Goal: Task Accomplishment & Management: Manage account settings

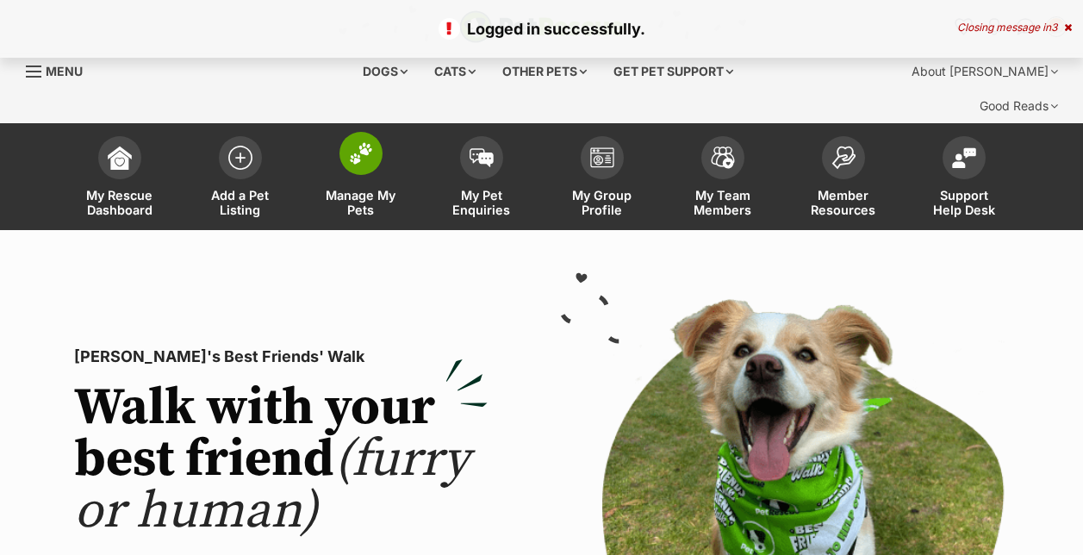
click at [372, 133] on span at bounding box center [360, 153] width 43 height 43
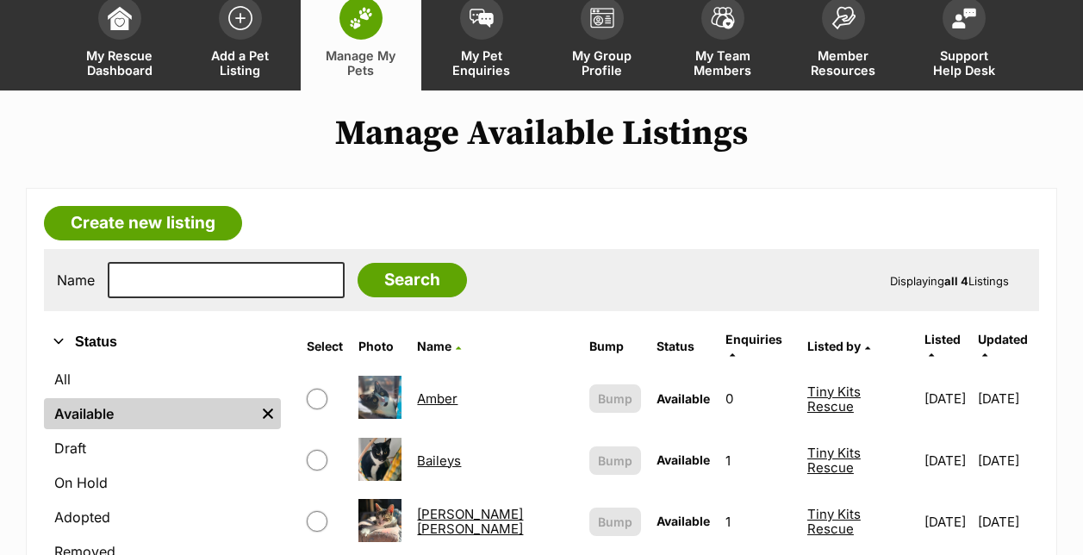
scroll to position [172, 0]
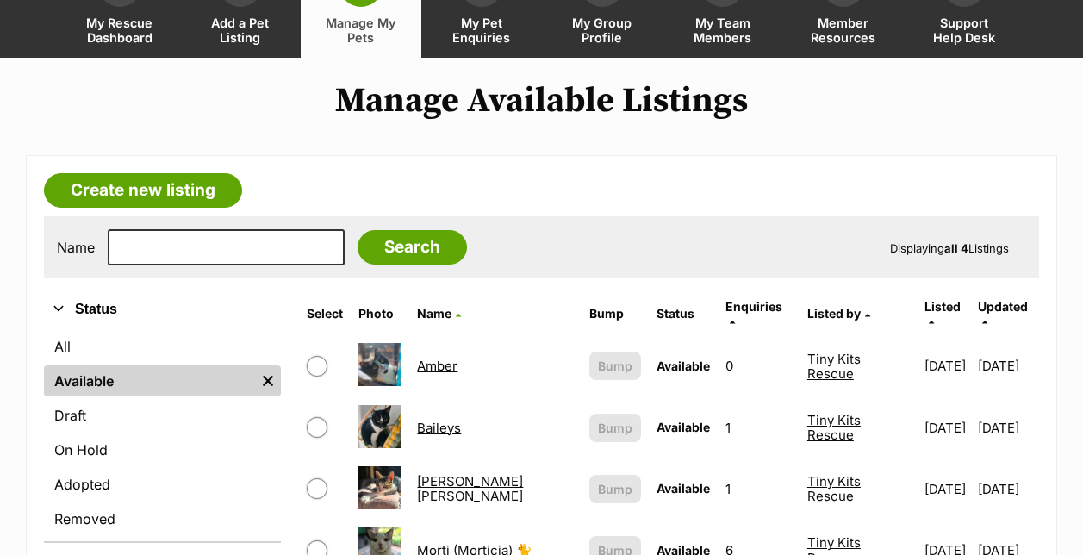
click at [438, 357] on link "Amber" at bounding box center [437, 365] width 40 height 16
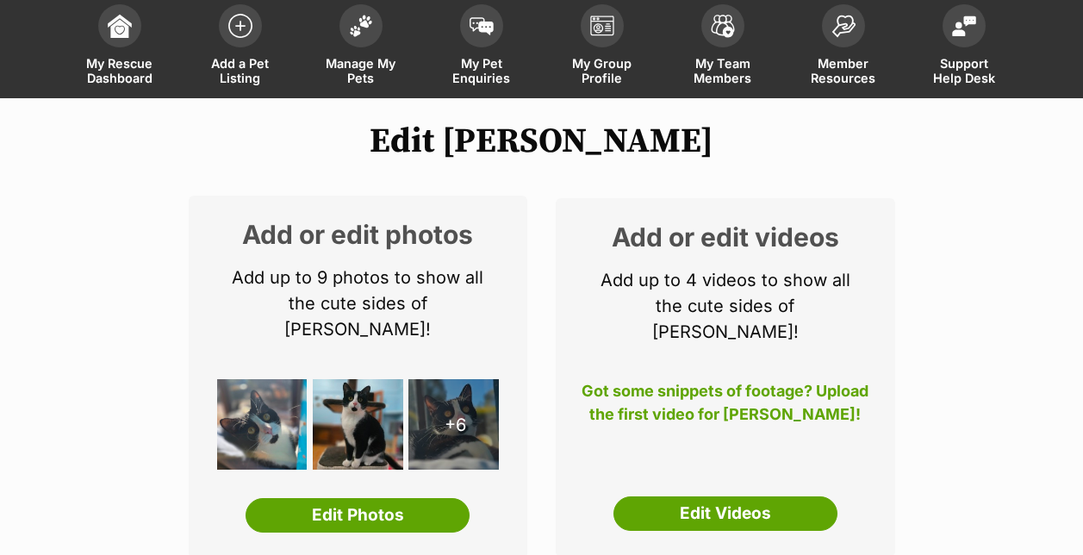
scroll to position [258, 0]
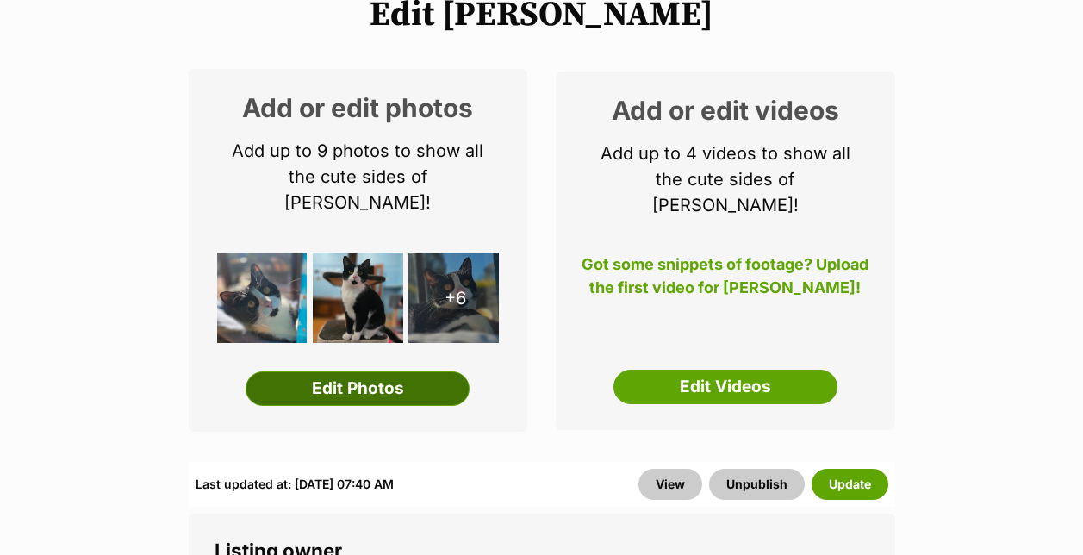
click at [349, 371] on link "Edit Photos" at bounding box center [357, 388] width 224 height 34
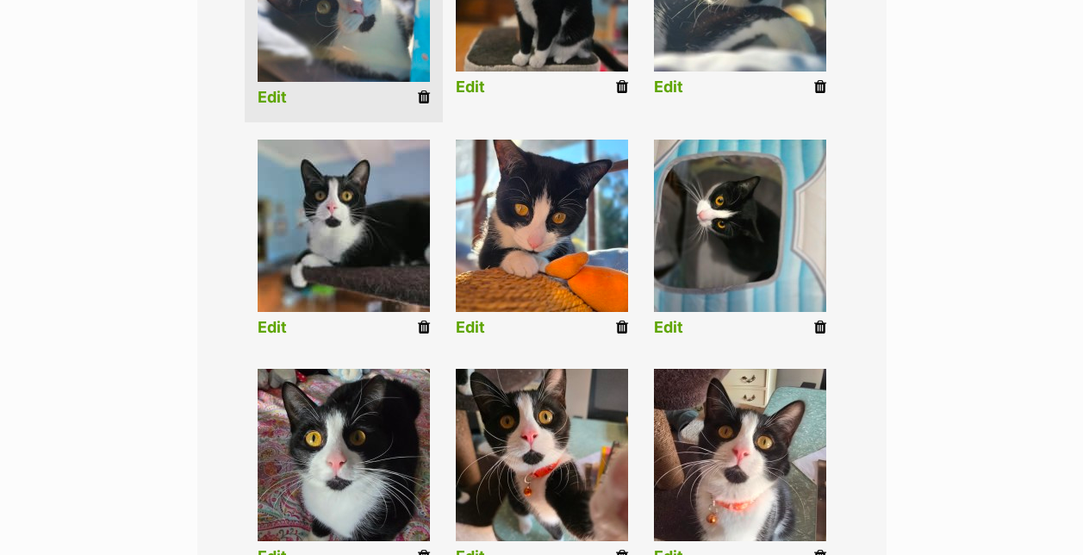
scroll to position [689, 0]
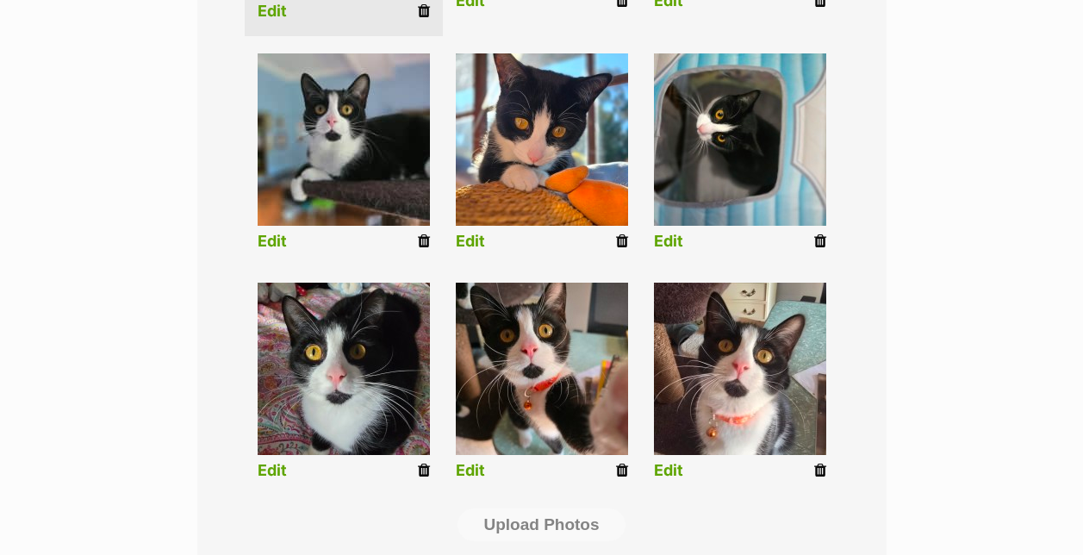
click at [819, 462] on icon at bounding box center [820, 470] width 12 height 16
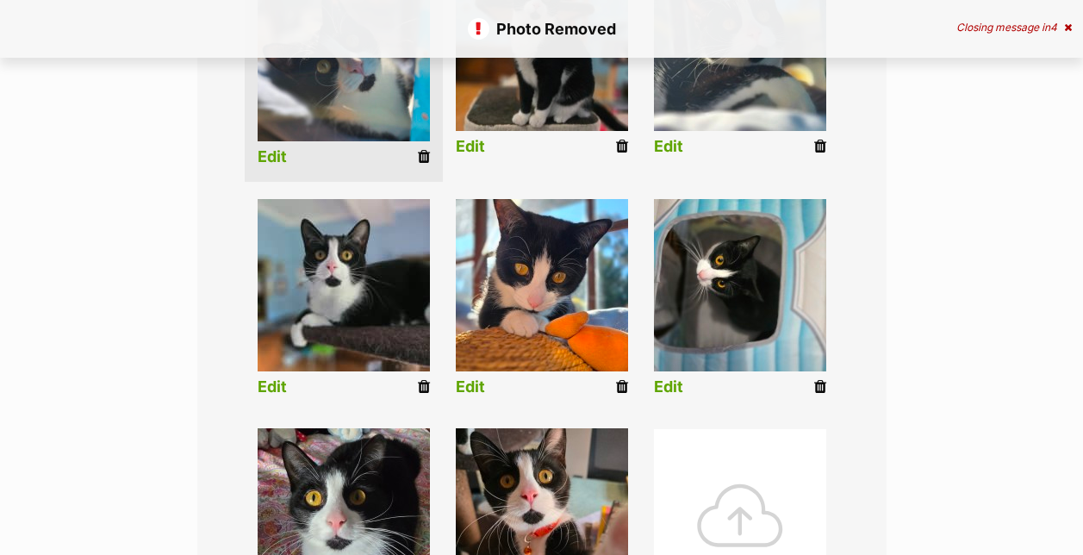
scroll to position [689, 0]
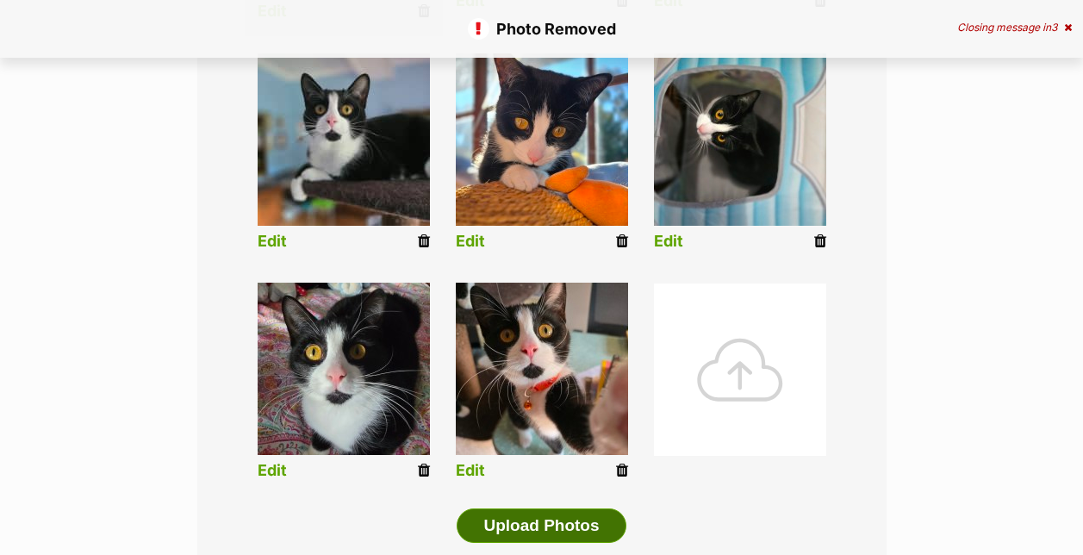
click at [512, 508] on button "Upload Photos" at bounding box center [540, 525] width 169 height 34
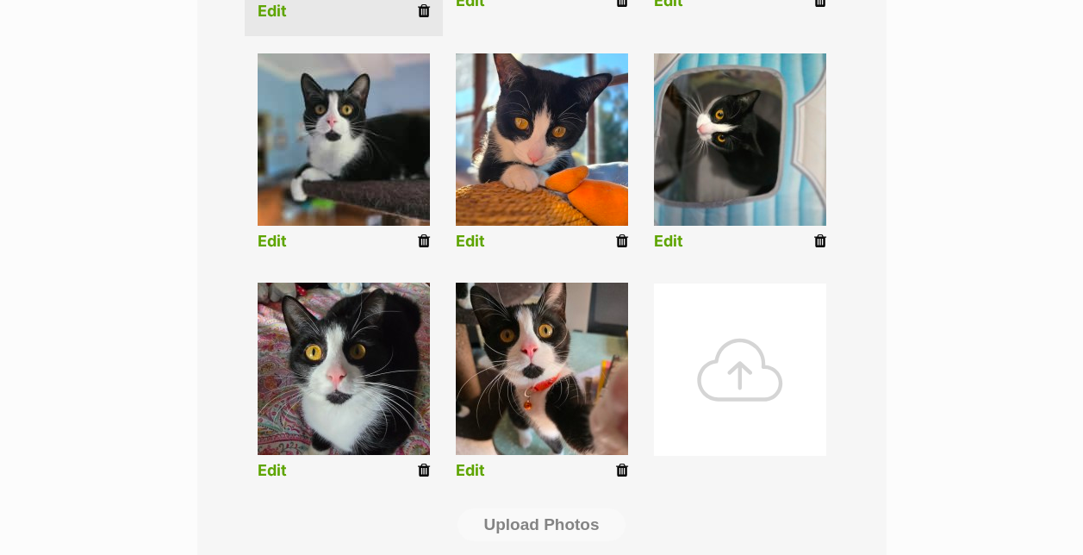
click at [723, 361] on div at bounding box center [740, 369] width 172 height 172
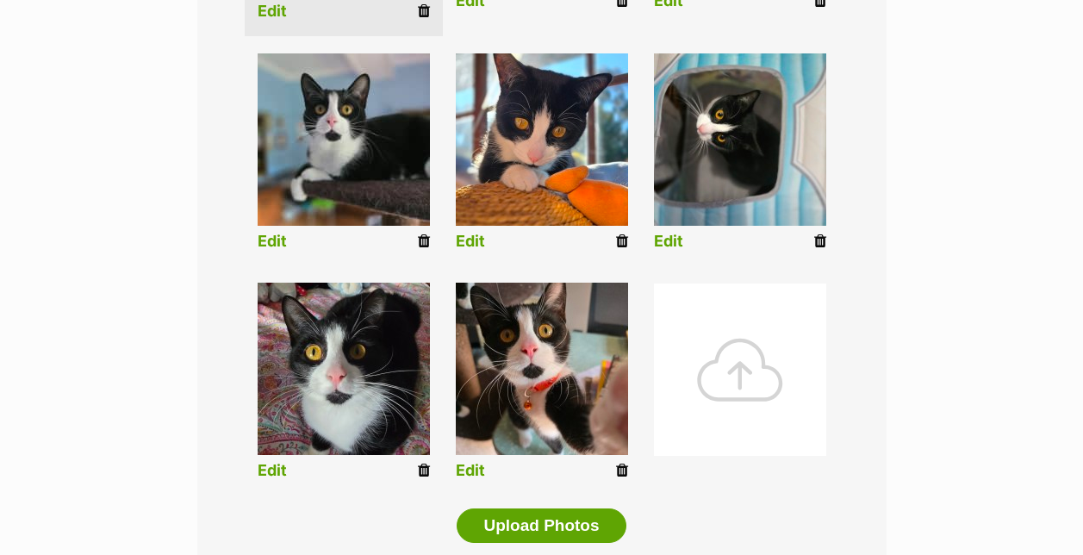
click at [709, 367] on div at bounding box center [740, 369] width 172 height 172
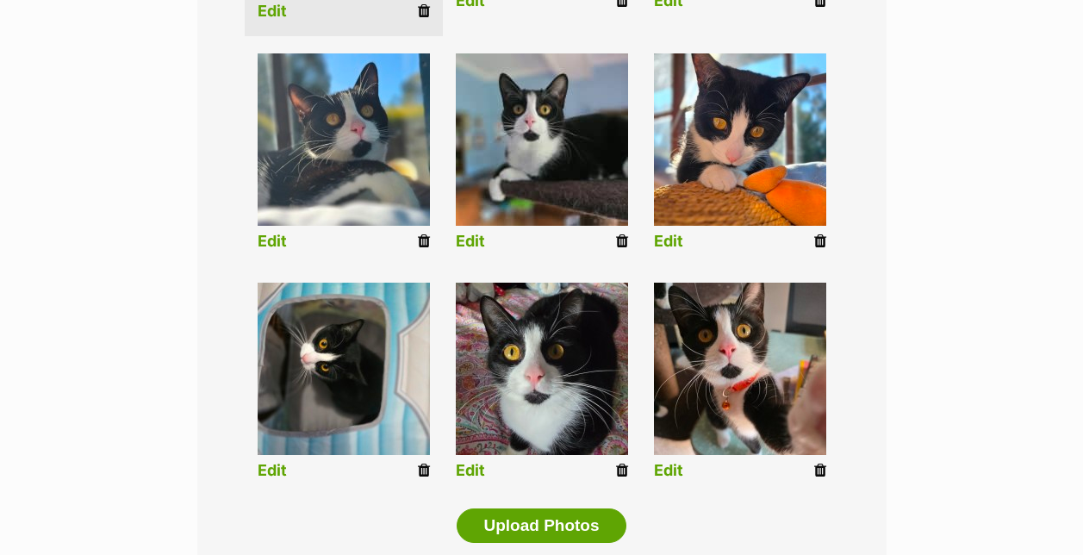
scroll to position [1033, 0]
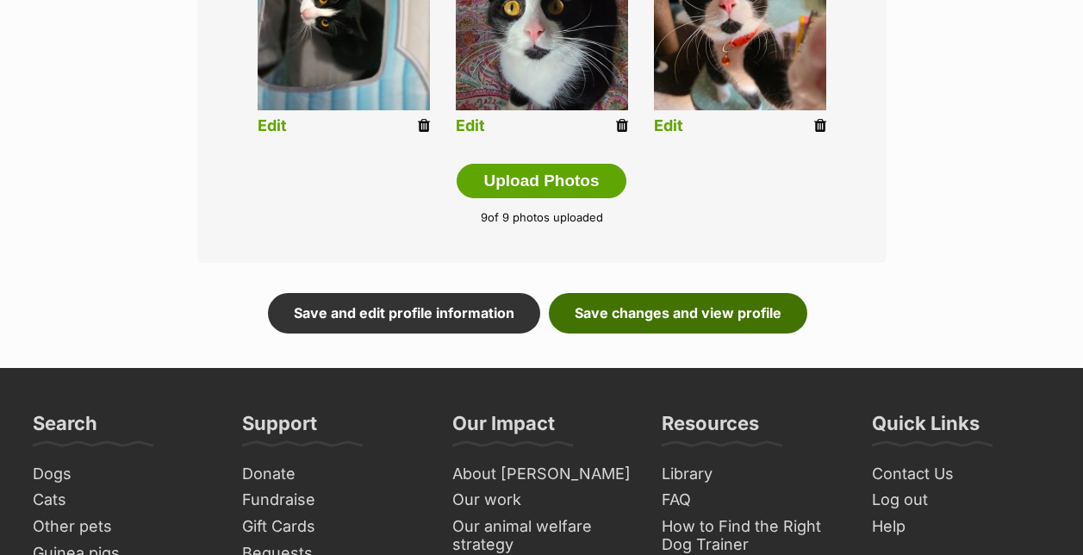
click at [677, 293] on link "Save changes and view profile" at bounding box center [678, 313] width 258 height 40
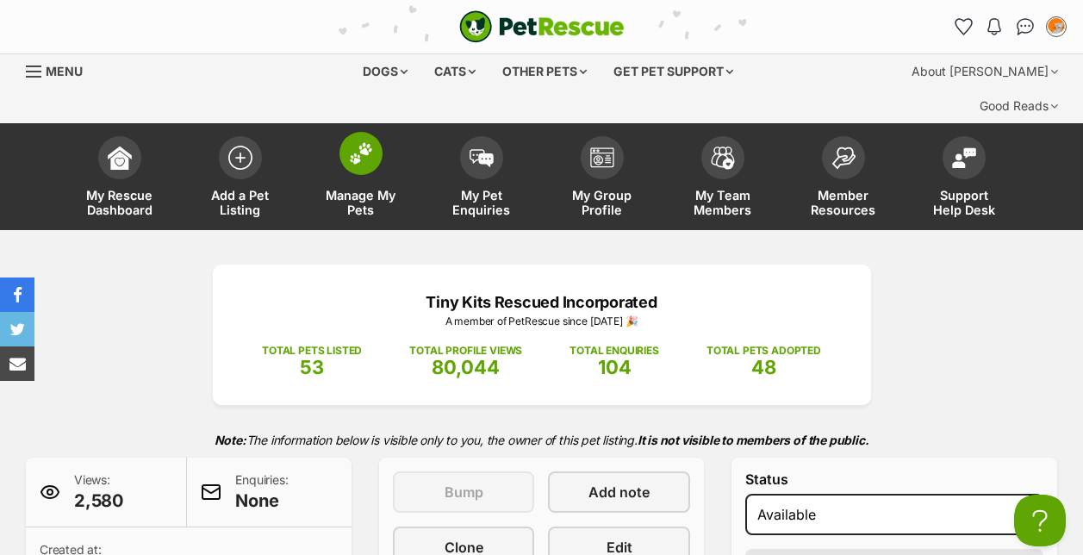
click at [366, 132] on span at bounding box center [360, 153] width 43 height 43
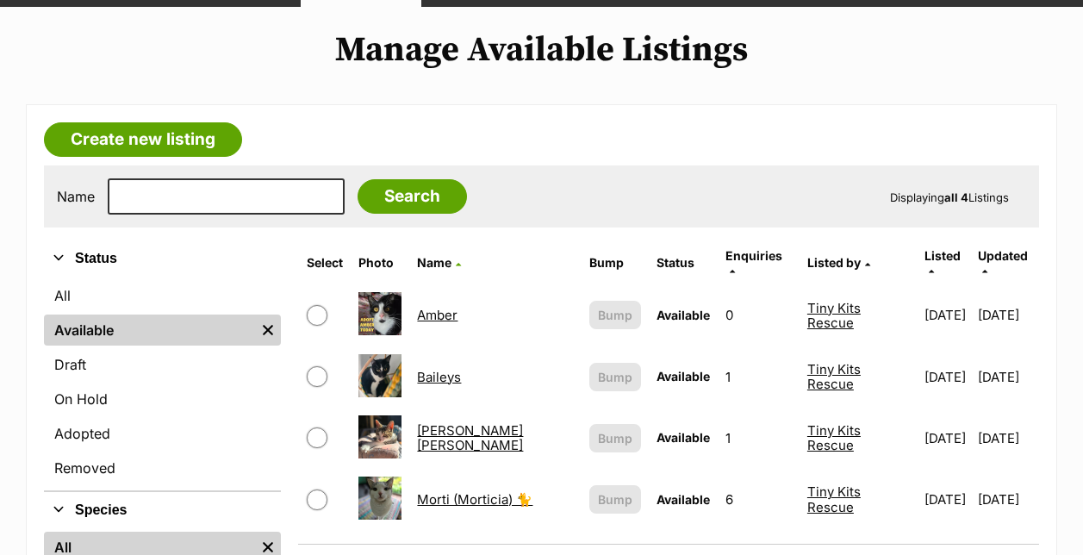
scroll to position [344, 0]
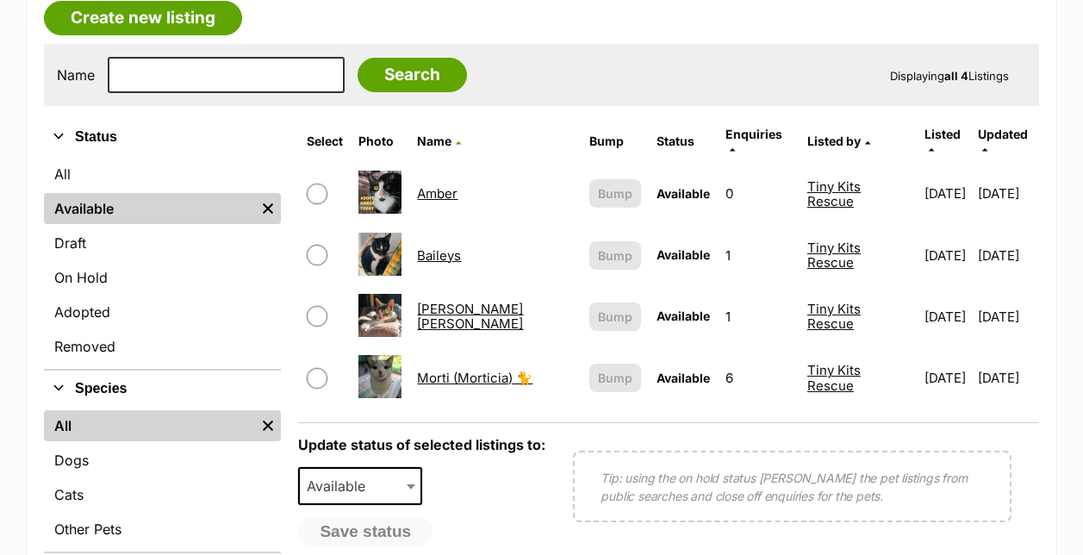
click at [432, 247] on link "Baileys" at bounding box center [439, 255] width 44 height 16
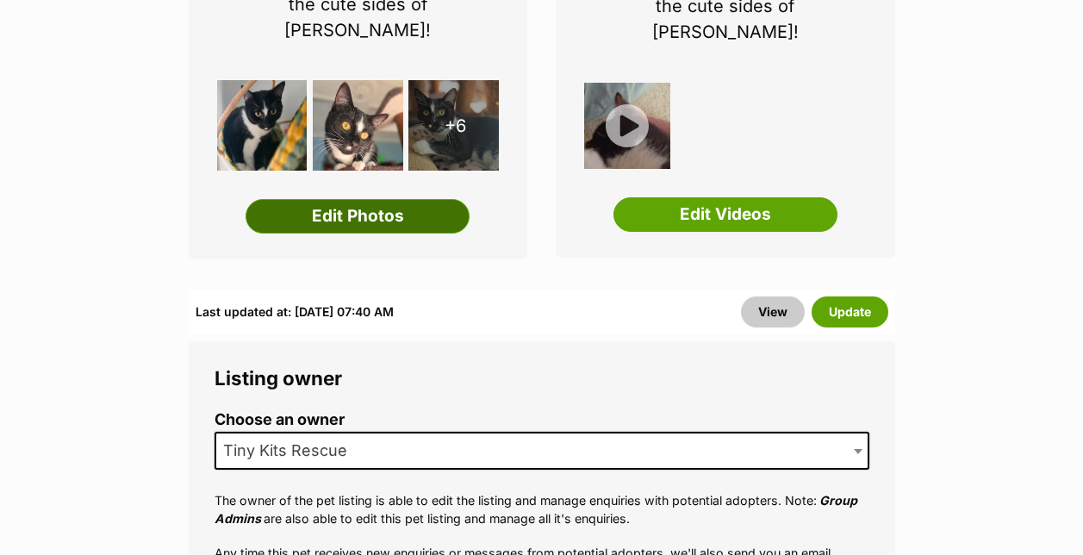
click at [398, 199] on link "Edit Photos" at bounding box center [357, 216] width 224 height 34
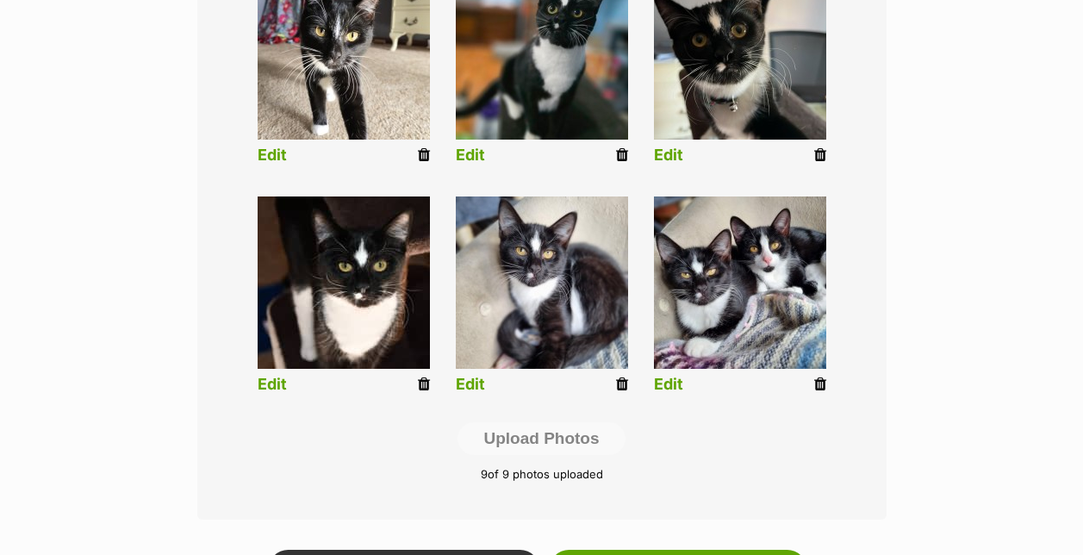
scroll to position [603, 0]
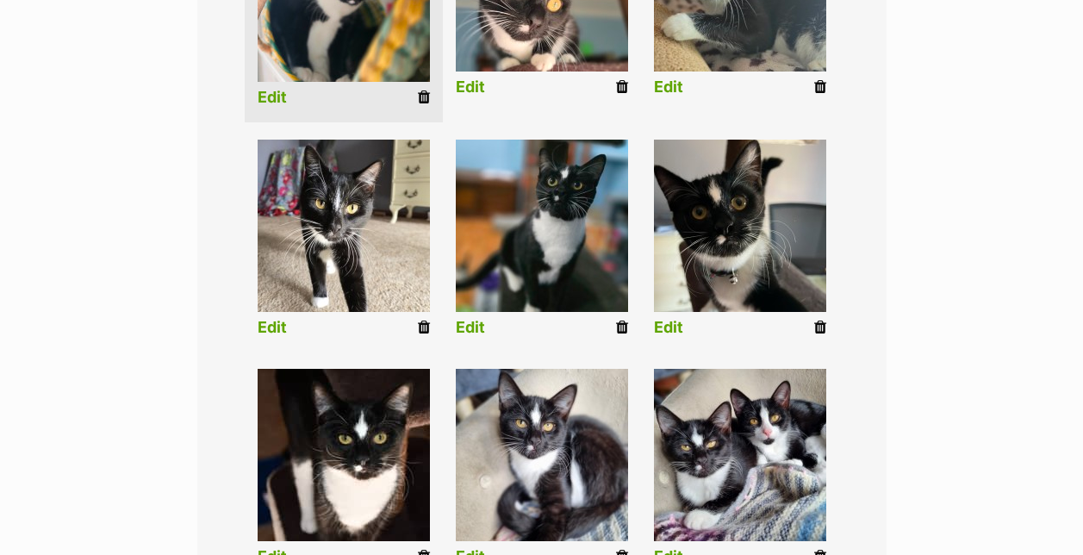
click at [624, 320] on icon at bounding box center [622, 328] width 12 height 16
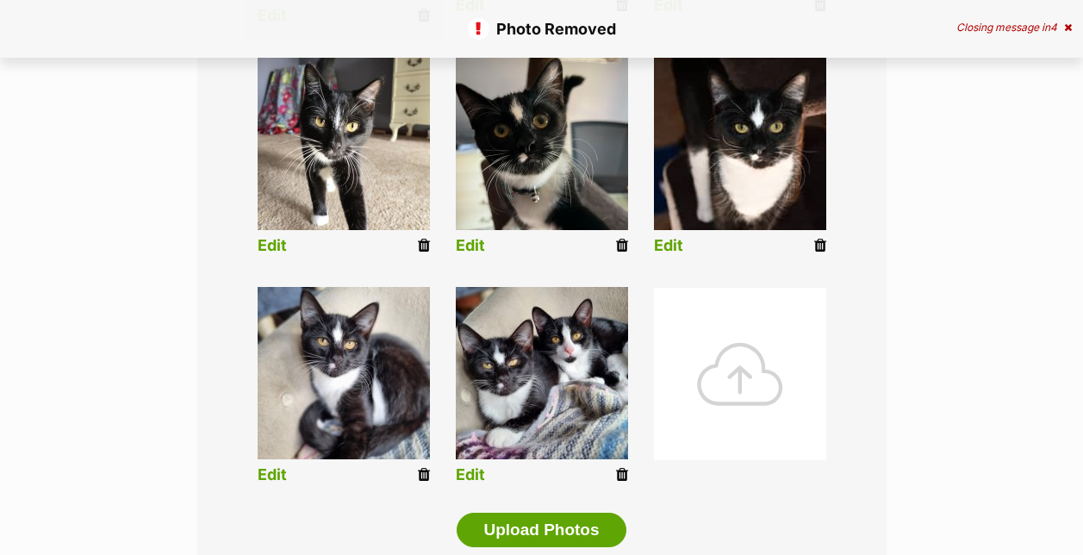
scroll to position [861, 0]
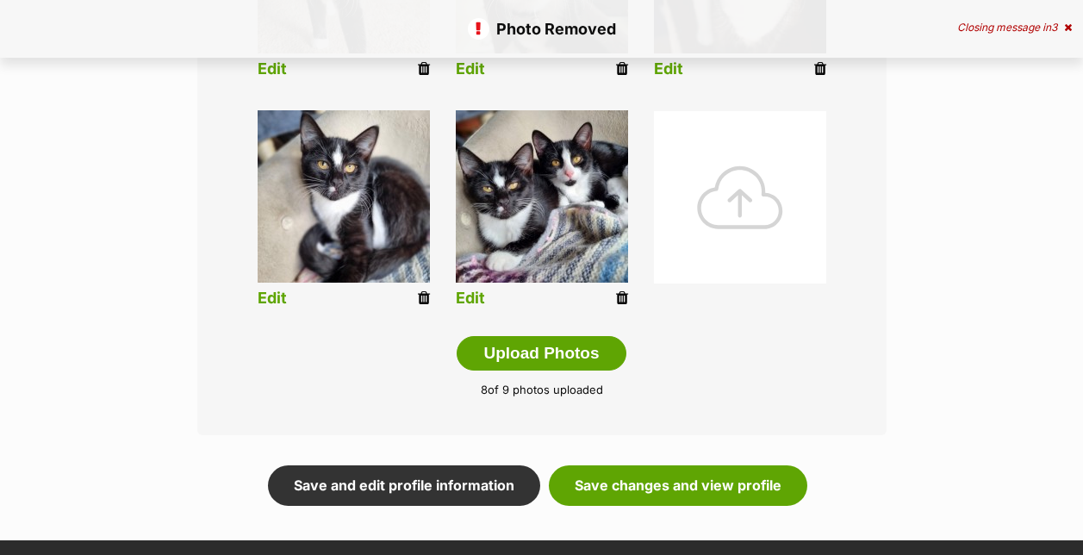
click at [743, 209] on div at bounding box center [740, 197] width 172 height 172
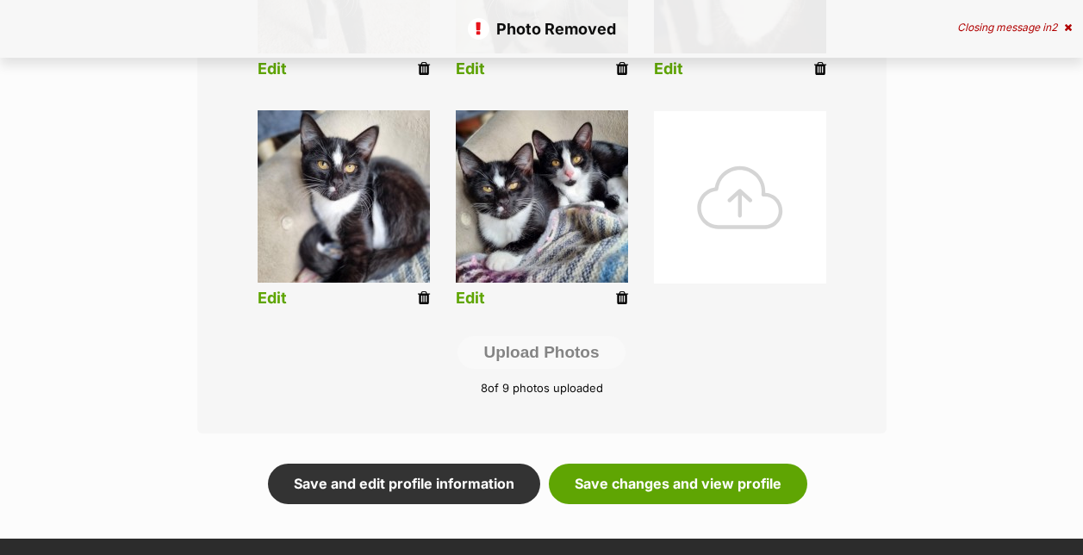
click at [742, 183] on div at bounding box center [740, 197] width 172 height 172
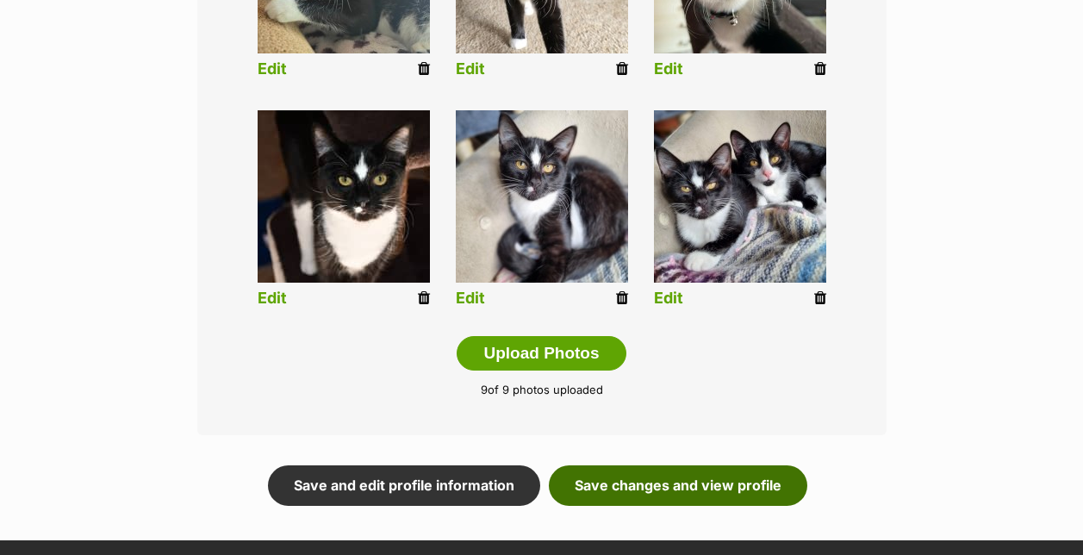
click at [715, 465] on link "Save changes and view profile" at bounding box center [678, 485] width 258 height 40
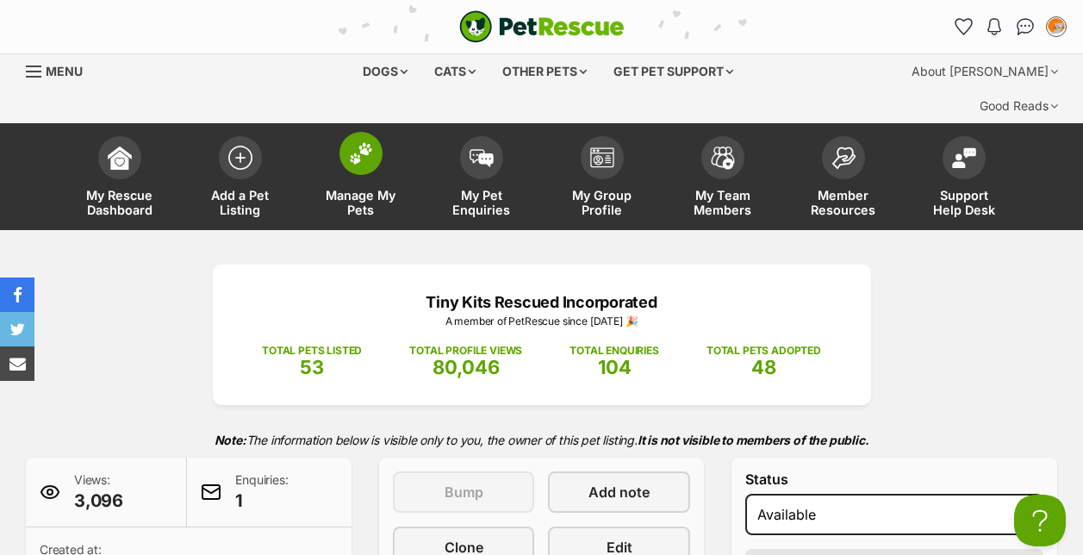
click at [375, 132] on span at bounding box center [360, 153] width 43 height 43
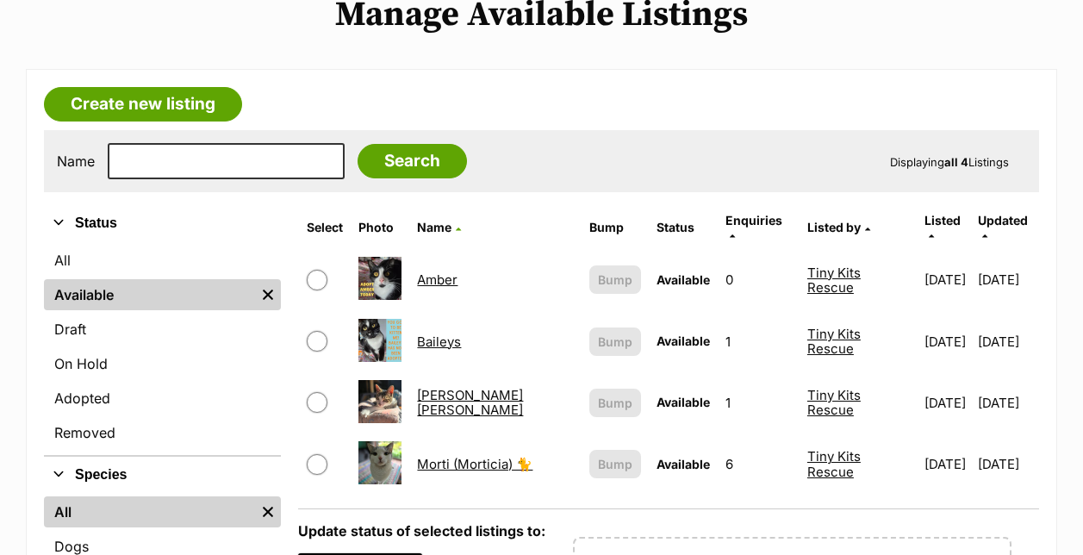
click at [444, 271] on link "Amber" at bounding box center [437, 279] width 40 height 16
click at [444, 387] on link "Lou Lou" at bounding box center [470, 402] width 106 height 31
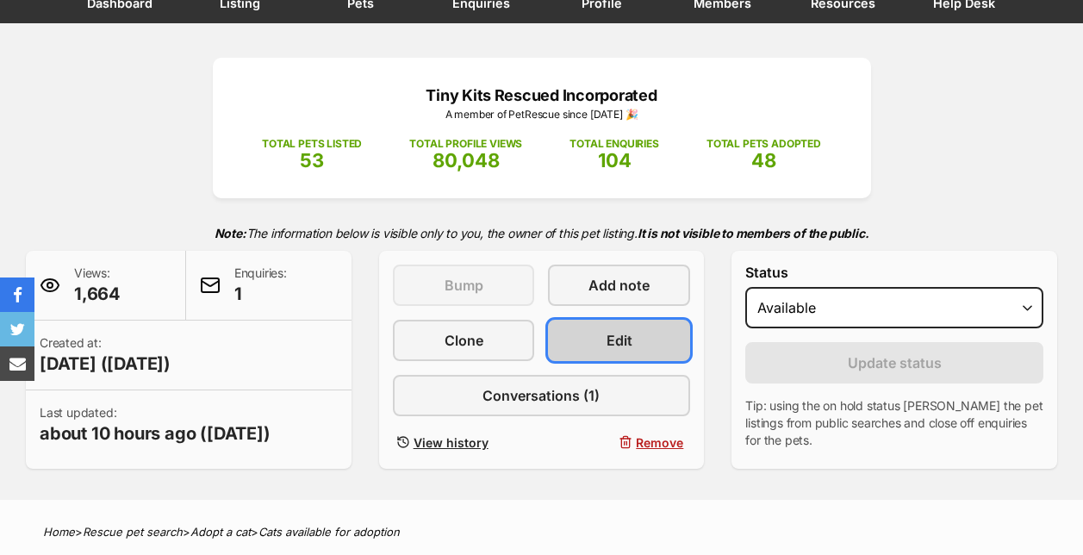
click at [644, 339] on link "Edit" at bounding box center [619, 340] width 142 height 41
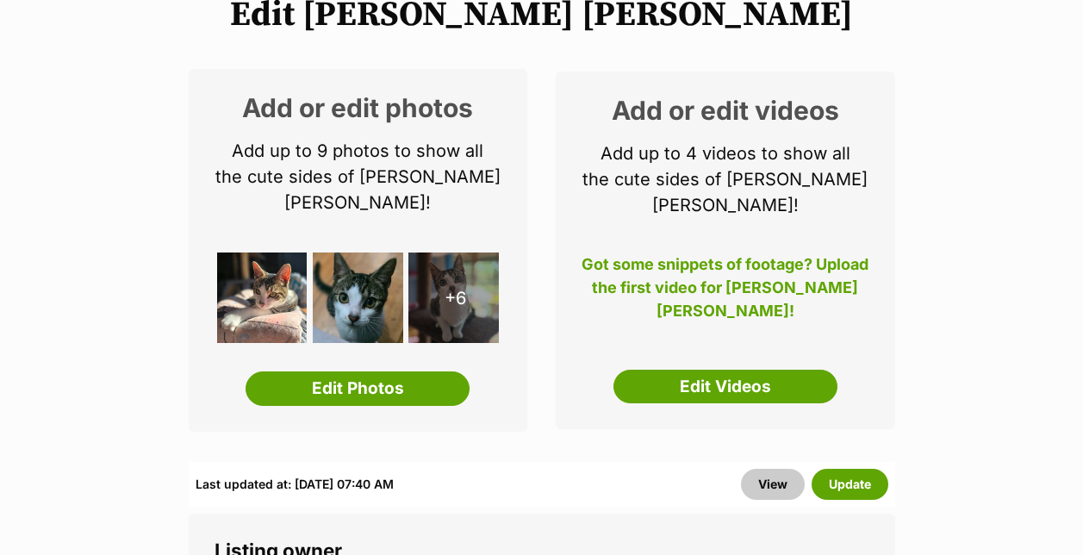
scroll to position [344, 0]
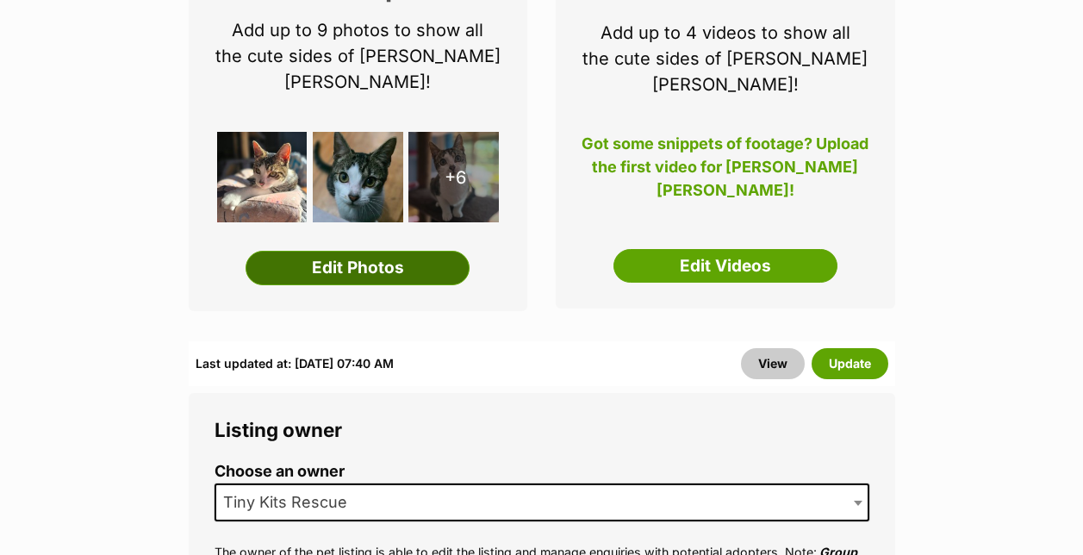
click at [382, 251] on link "Edit Photos" at bounding box center [357, 268] width 224 height 34
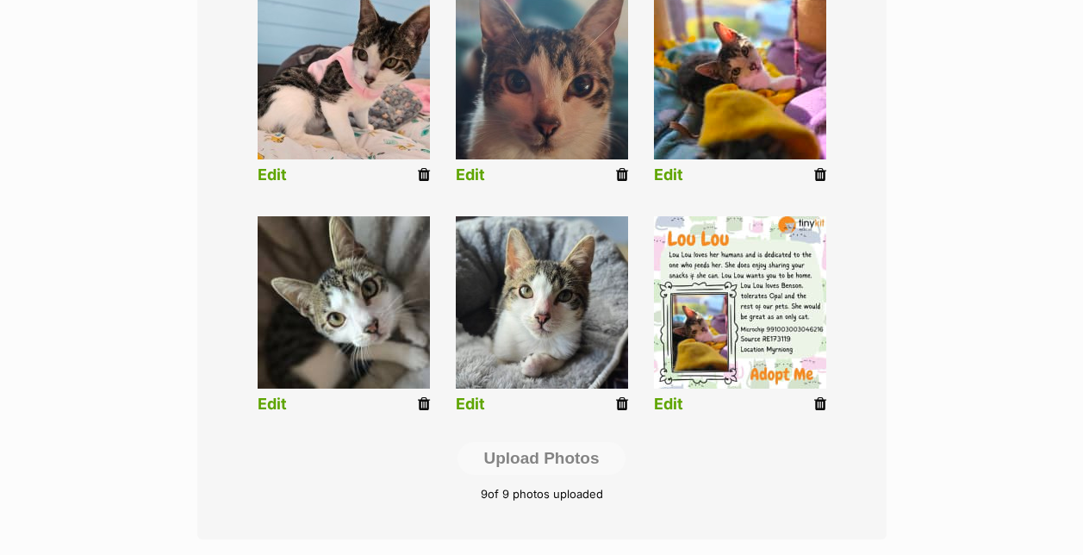
scroll to position [689, 0]
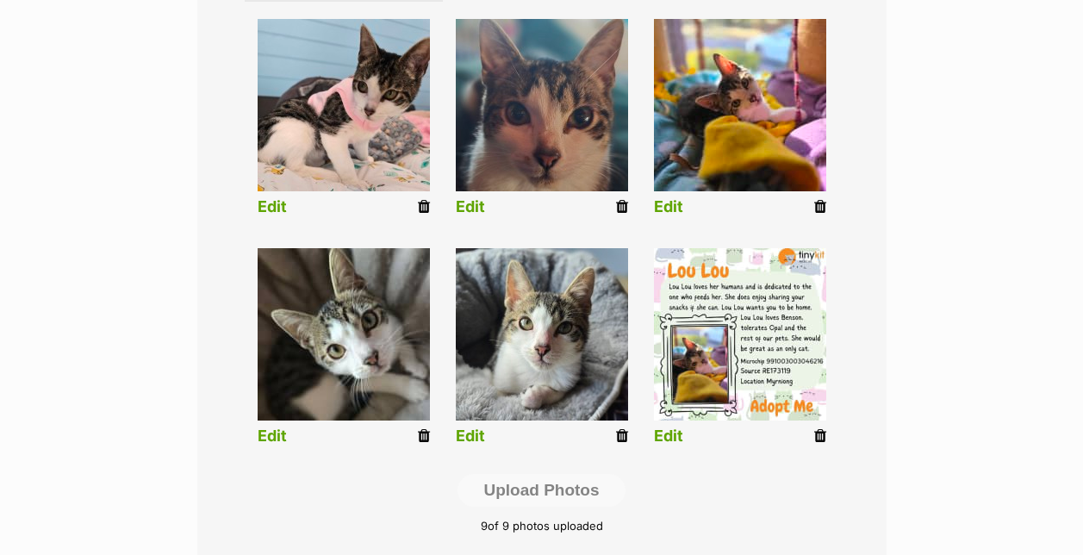
click at [425, 438] on icon at bounding box center [424, 436] width 12 height 16
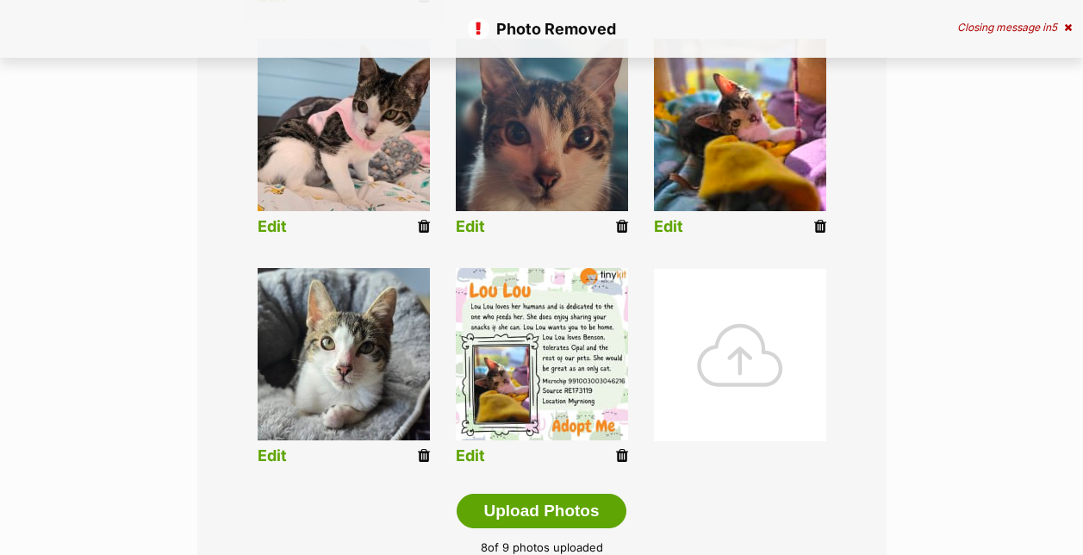
scroll to position [689, 0]
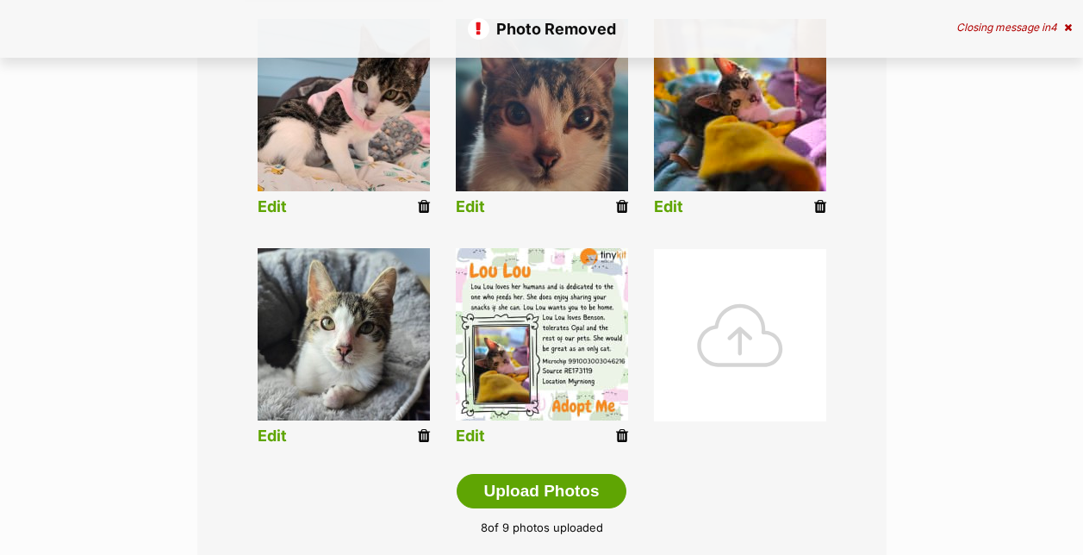
click at [723, 377] on div at bounding box center [740, 335] width 172 height 172
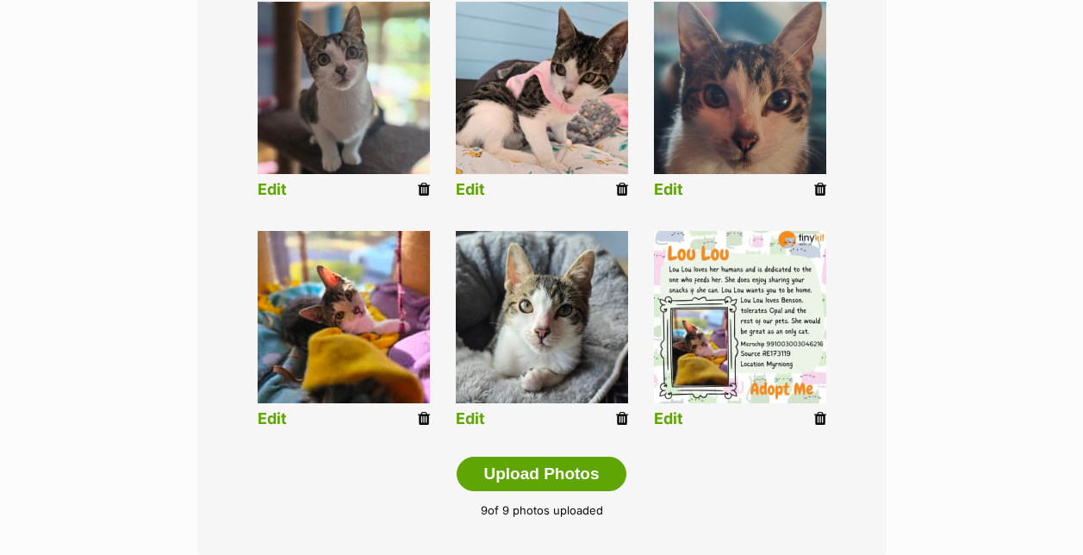
scroll to position [851, 0]
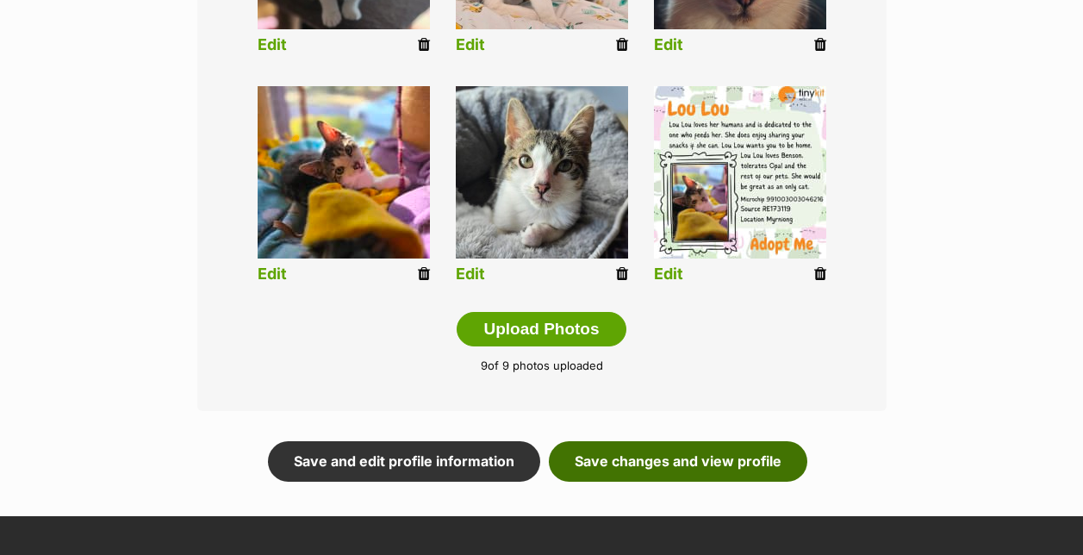
click at [689, 454] on link "Save changes and view profile" at bounding box center [678, 461] width 258 height 40
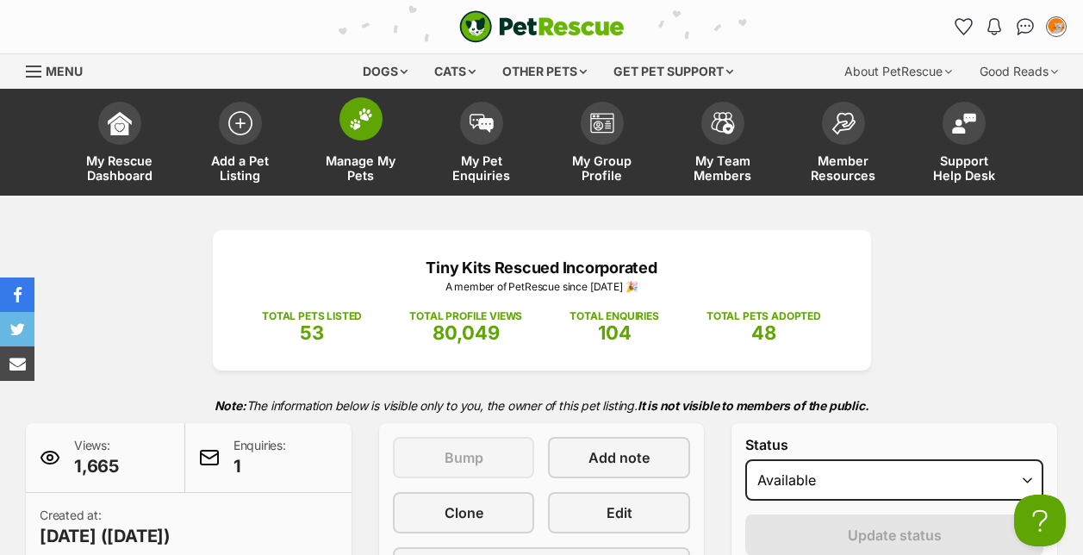
click at [383, 121] on link "Manage My Pets" at bounding box center [361, 144] width 121 height 102
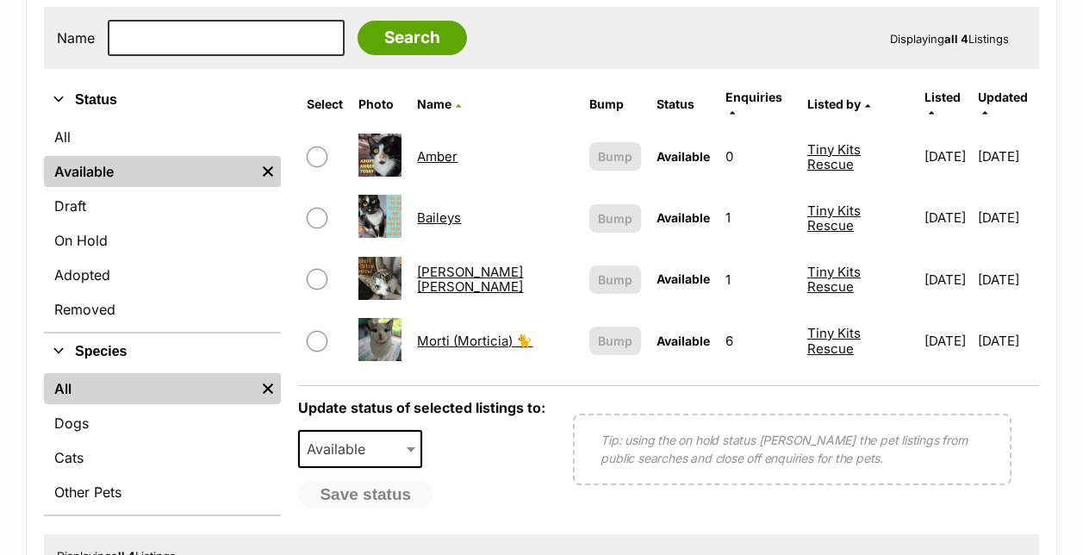
scroll to position [431, 0]
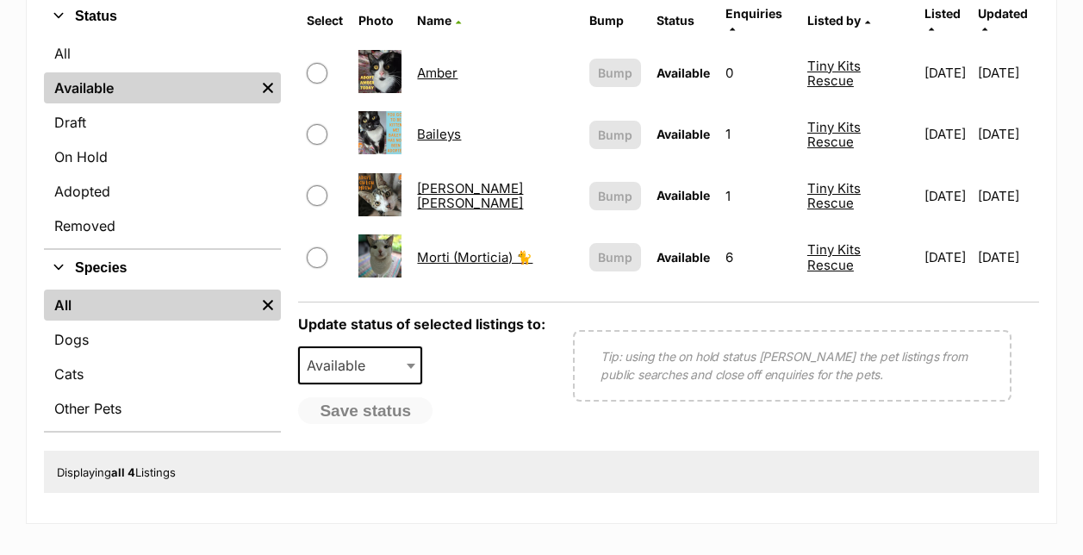
click at [467, 249] on link "Morti (Morticia) 🐈" at bounding box center [474, 257] width 115 height 16
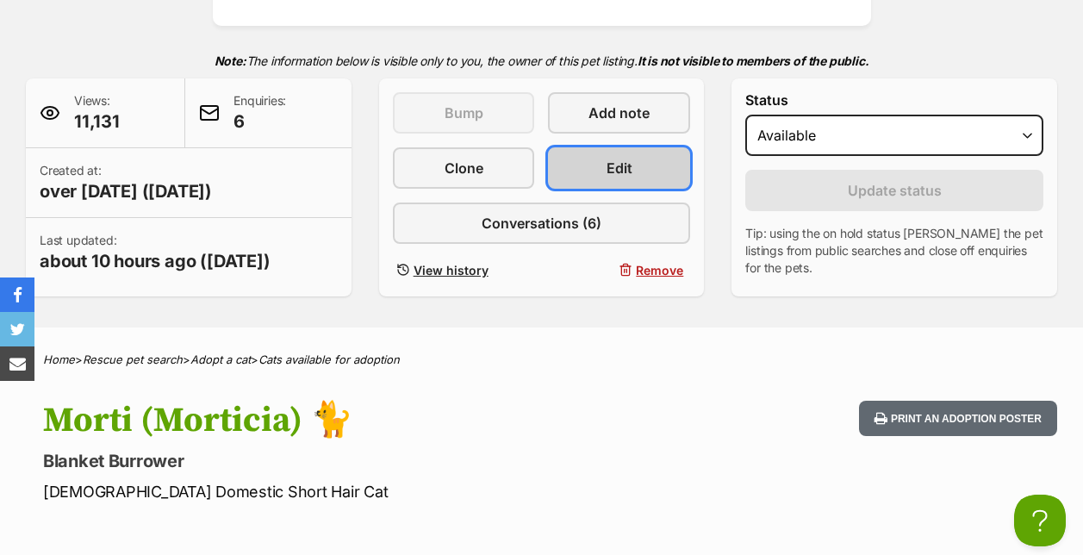
click at [645, 158] on link "Edit" at bounding box center [619, 167] width 142 height 41
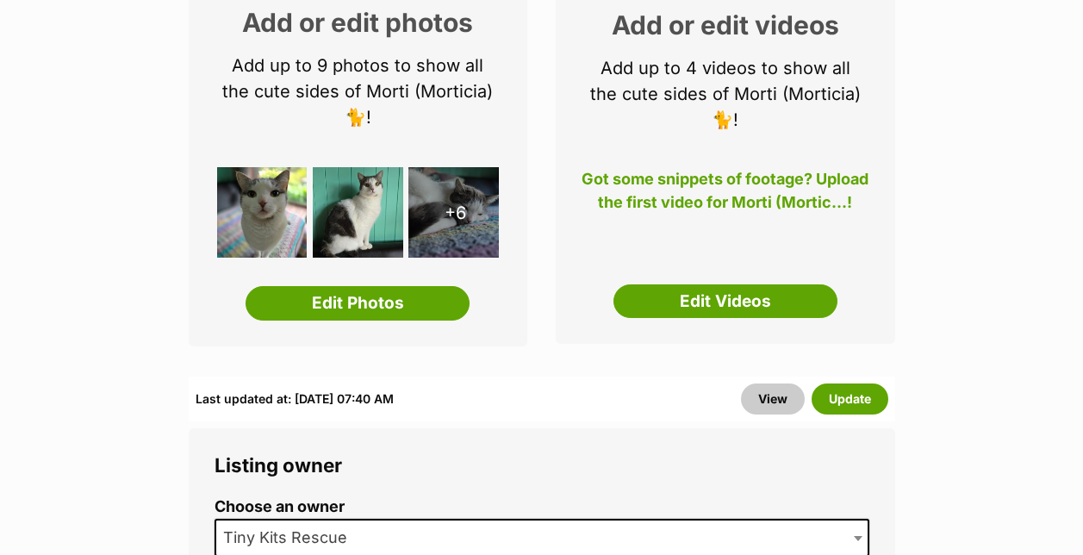
scroll to position [431, 0]
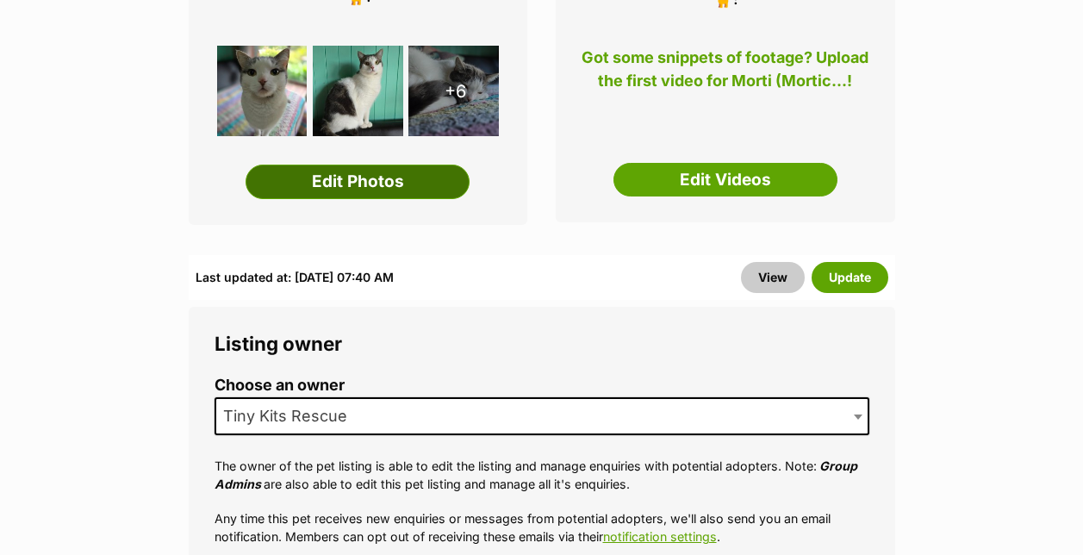
click at [382, 175] on link "Edit Photos" at bounding box center [357, 181] width 224 height 34
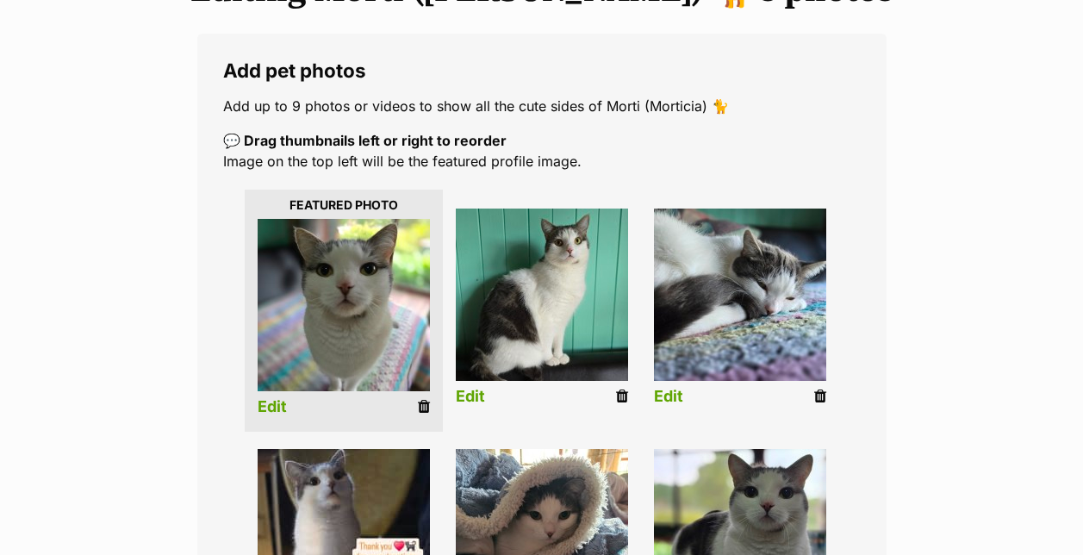
scroll to position [344, 0]
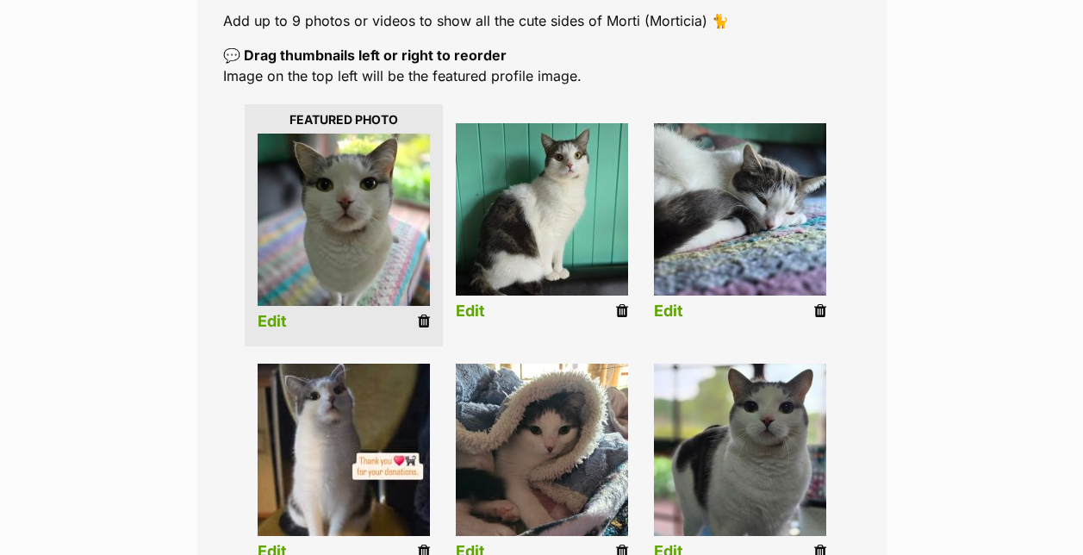
click at [421, 321] on icon at bounding box center [424, 321] width 12 height 16
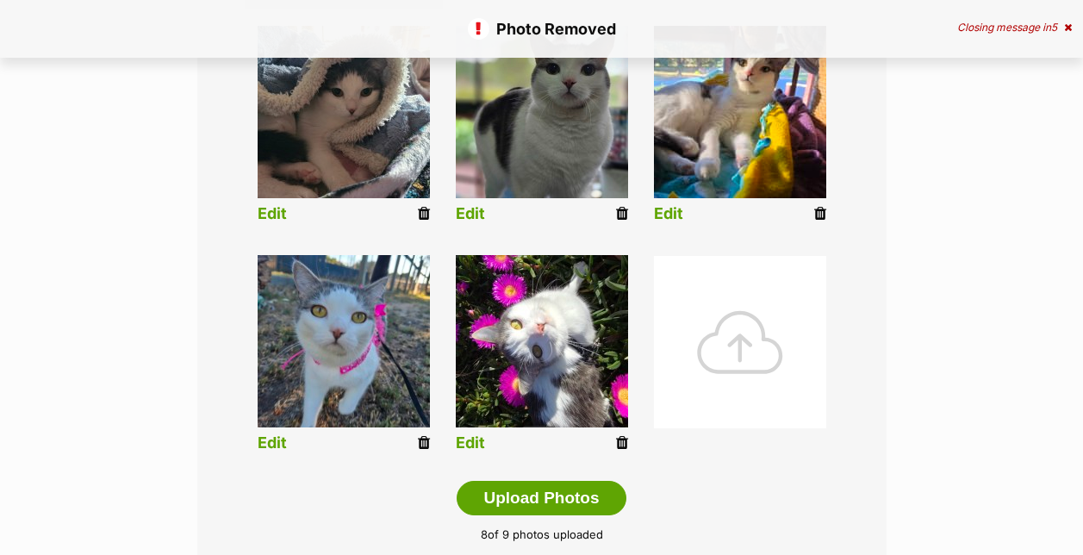
scroll to position [689, 0]
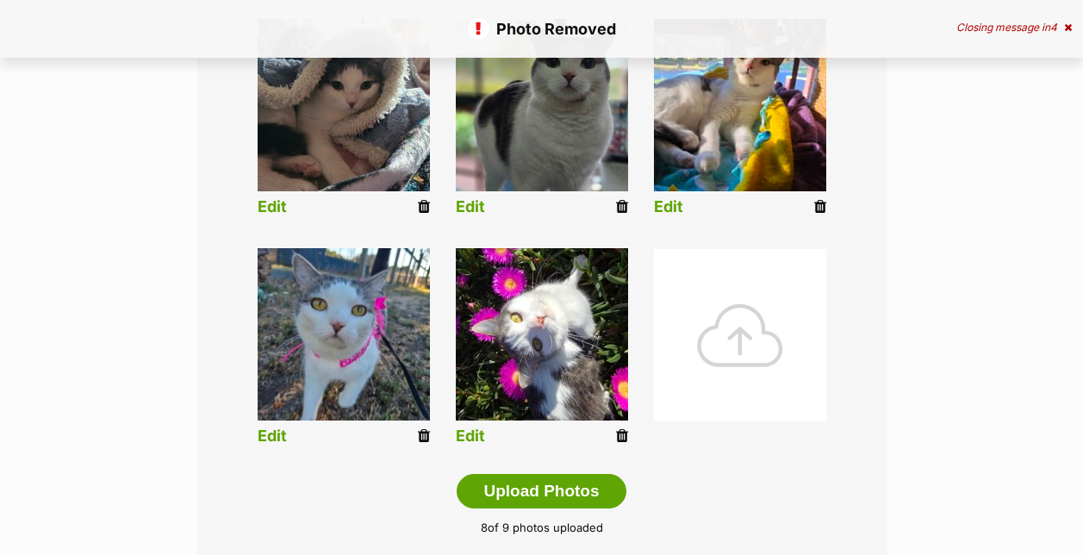
click at [742, 367] on div at bounding box center [740, 335] width 172 height 172
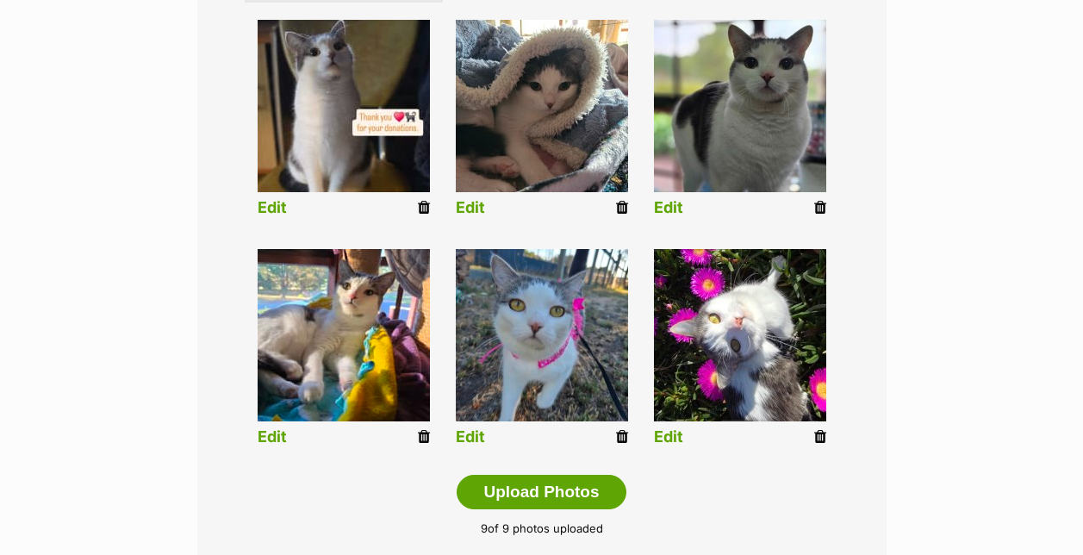
scroll to position [947, 0]
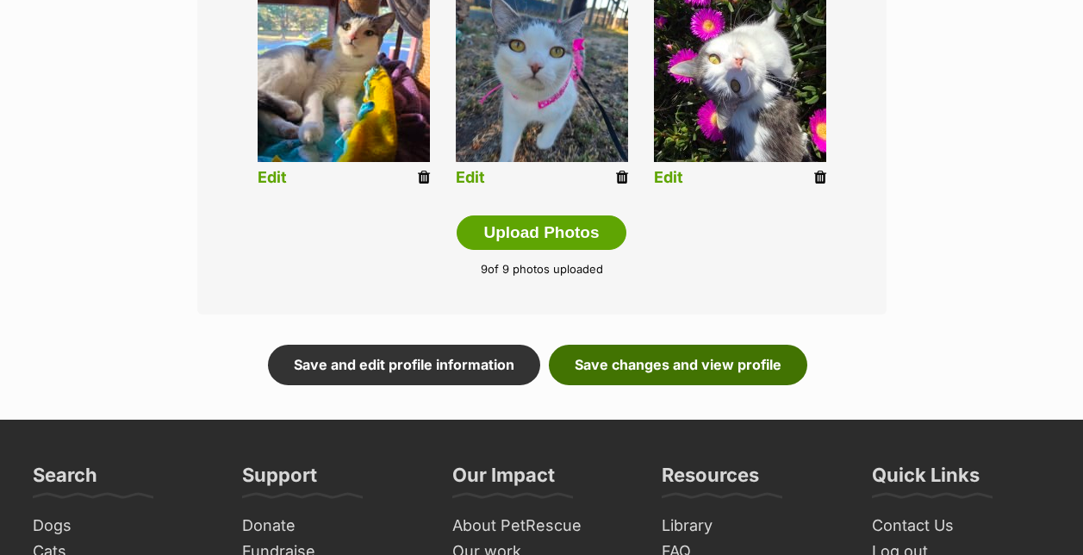
click at [668, 371] on link "Save changes and view profile" at bounding box center [678, 364] width 258 height 40
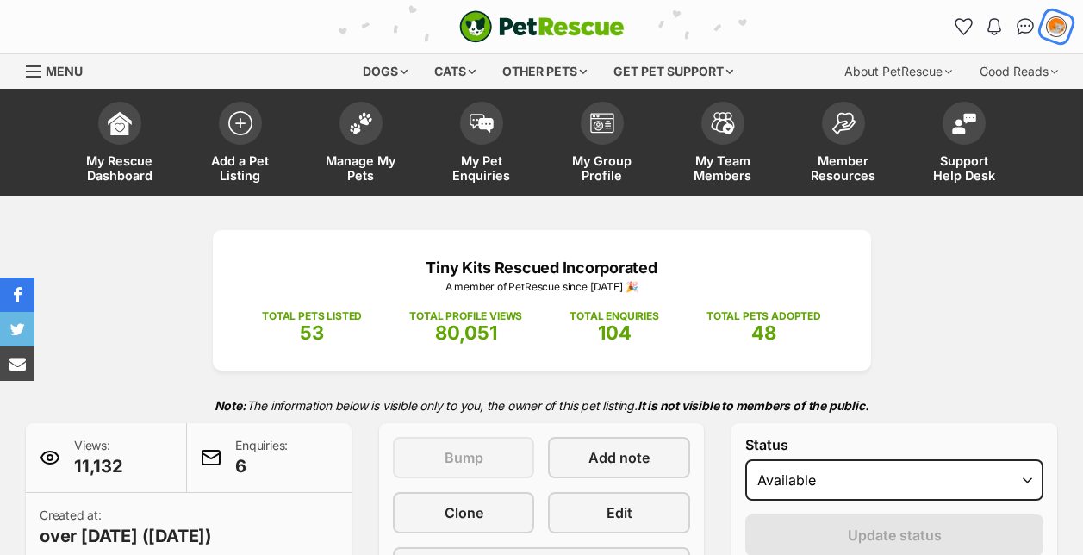
click at [1050, 24] on img "My account" at bounding box center [1056, 27] width 22 height 22
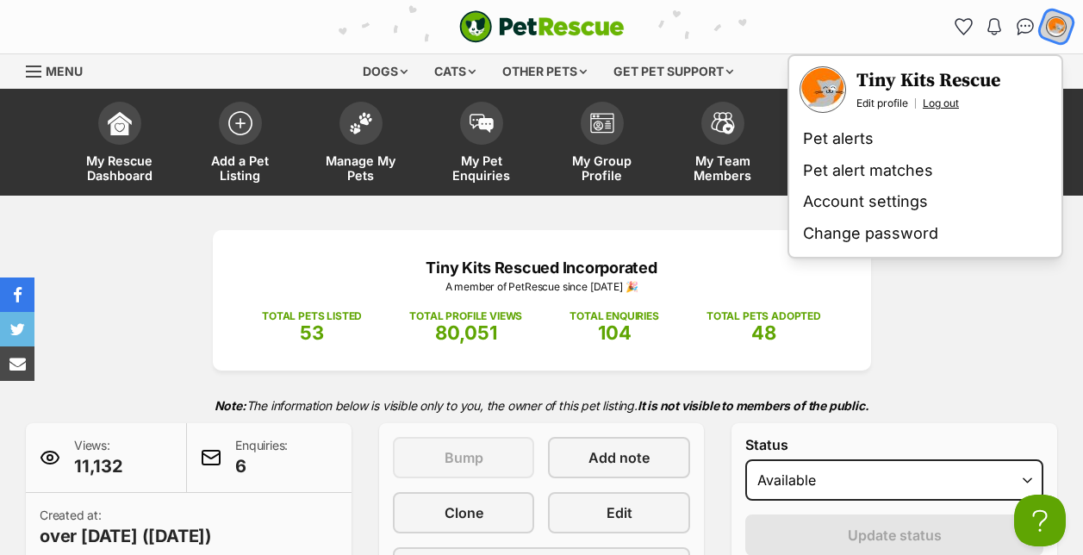
click at [944, 96] on link "Log out" at bounding box center [940, 103] width 36 height 14
